Goal: Information Seeking & Learning: Learn about a topic

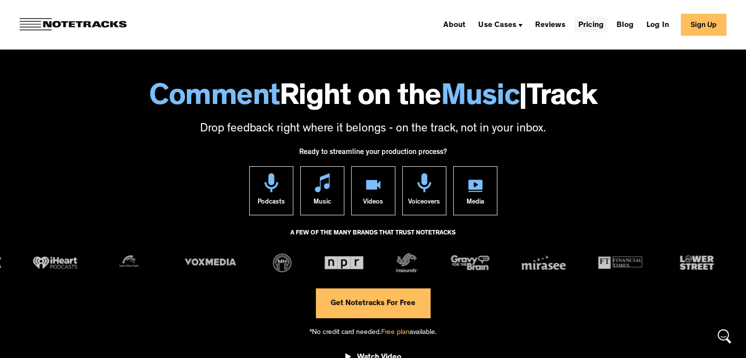
click at [604, 24] on link "Pricing" at bounding box center [590, 25] width 33 height 16
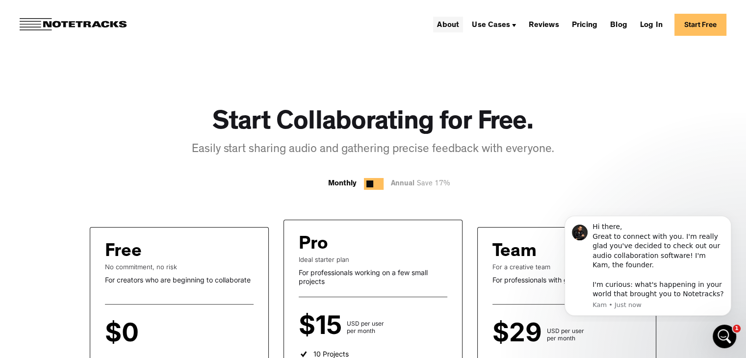
click at [451, 22] on link "About" at bounding box center [448, 25] width 30 height 16
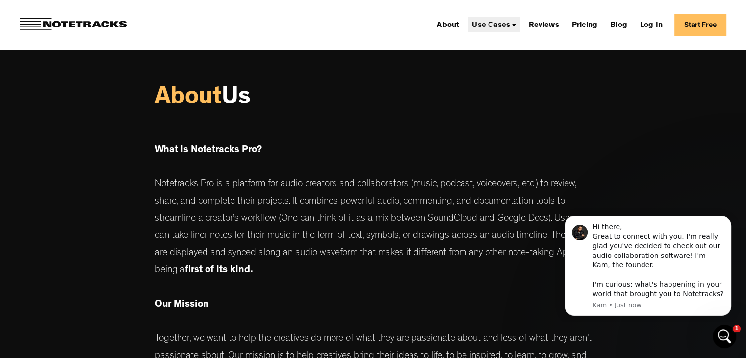
click at [505, 27] on div "Use Cases" at bounding box center [491, 26] width 38 height 8
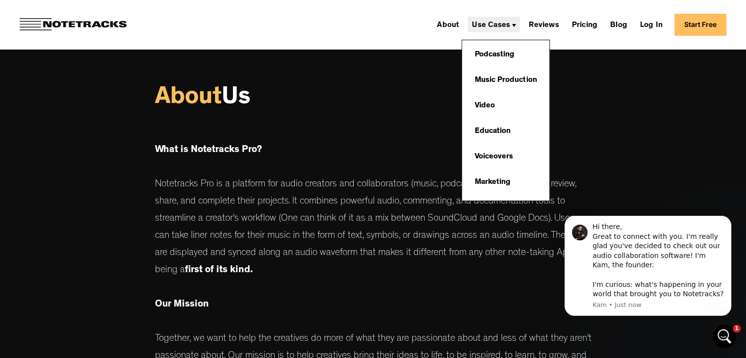
click at [505, 27] on div "Use Cases" at bounding box center [491, 26] width 38 height 8
